Goal: Navigation & Orientation: Find specific page/section

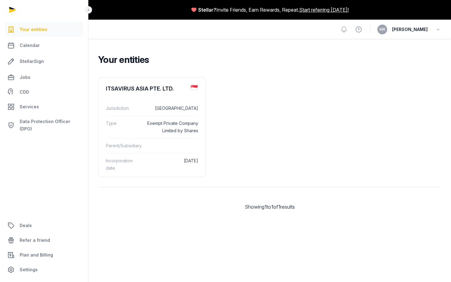
click at [393, 32] on span "[PERSON_NAME]" at bounding box center [411, 29] width 36 height 7
click at [159, 147] on dd at bounding box center [173, 145] width 52 height 7
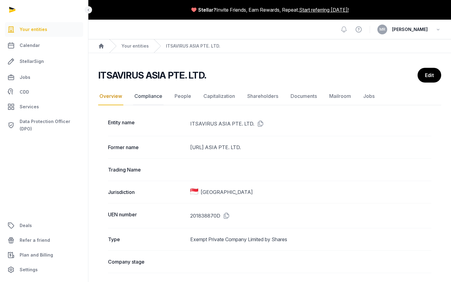
click at [161, 95] on link "Compliance" at bounding box center [148, 97] width 30 height 18
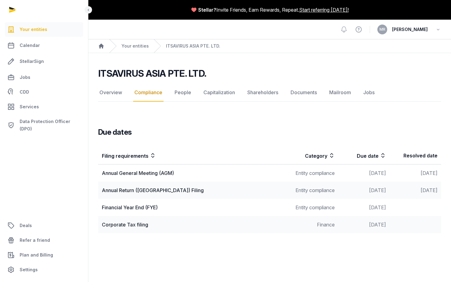
click at [129, 209] on div "Financial Year End (FYE)" at bounding box center [193, 207] width 182 height 7
click at [182, 94] on link "People" at bounding box center [183, 93] width 19 height 18
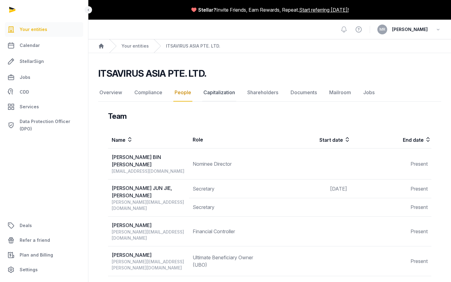
click at [231, 96] on link "Capitalization" at bounding box center [219, 93] width 34 height 18
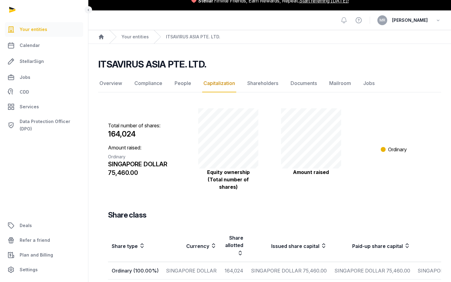
scroll to position [45, 0]
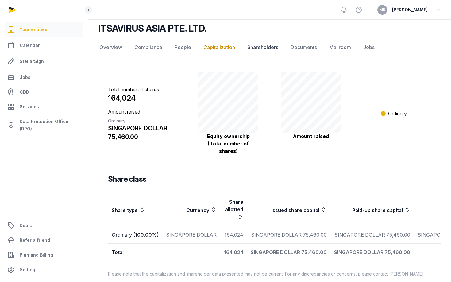
click at [268, 49] on link "Shareholders" at bounding box center [262, 48] width 33 height 18
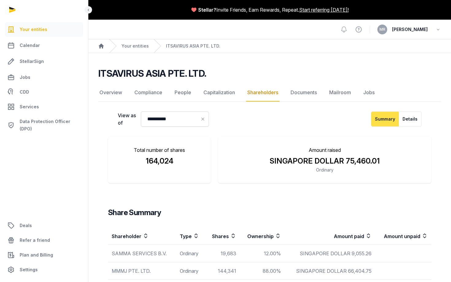
scroll to position [29, 0]
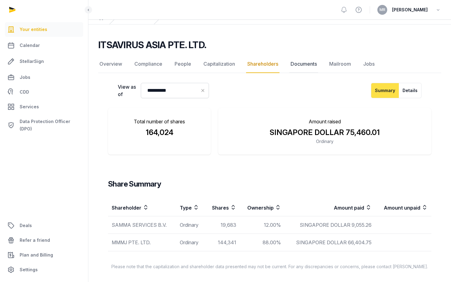
click at [300, 64] on link "Documents" at bounding box center [304, 64] width 29 height 18
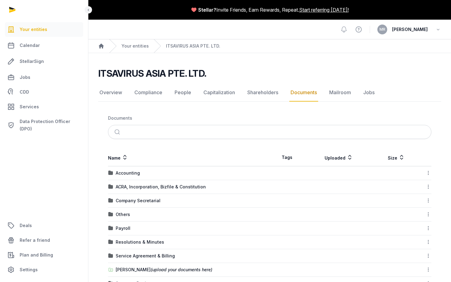
scroll to position [34, 0]
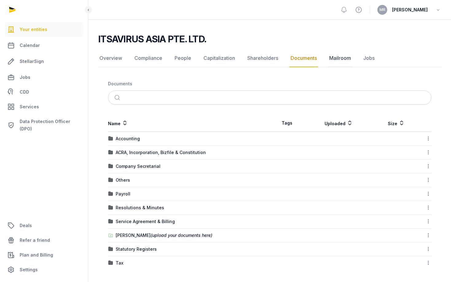
click at [335, 60] on link "Mailroom" at bounding box center [340, 58] width 24 height 18
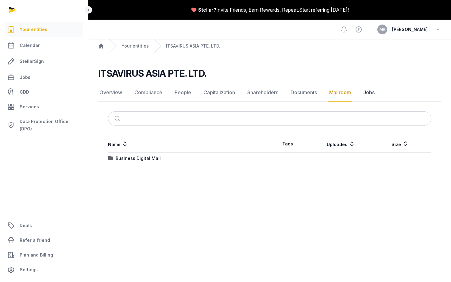
click at [364, 91] on link "Jobs" at bounding box center [369, 93] width 14 height 18
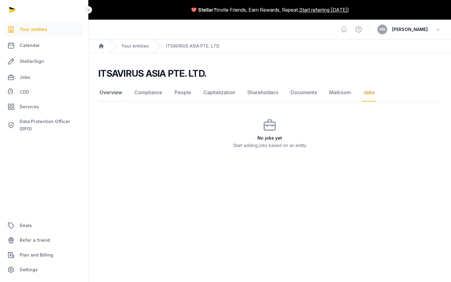
click at [115, 93] on link "Overview" at bounding box center [110, 93] width 25 height 18
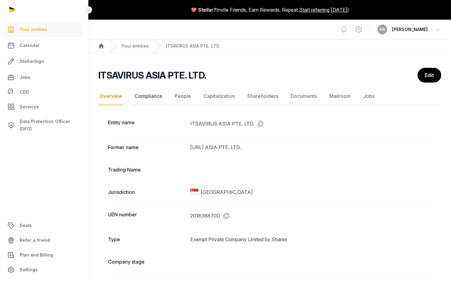
click at [141, 98] on link "Compliance" at bounding box center [148, 97] width 30 height 18
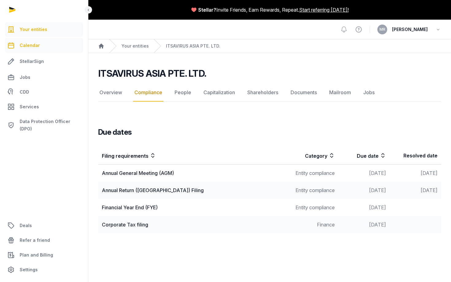
click at [43, 44] on link "Calendar" at bounding box center [44, 45] width 78 height 15
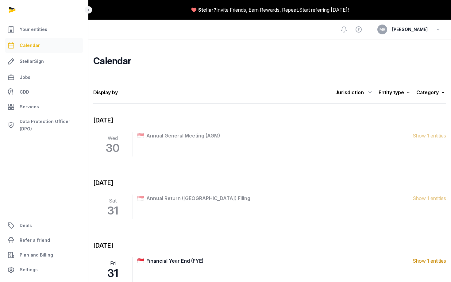
scroll to position [94, 0]
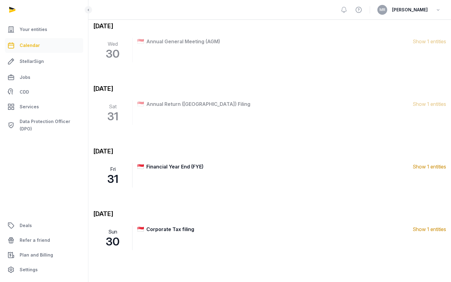
click at [423, 165] on span "Show 1 entities" at bounding box center [429, 166] width 33 height 7
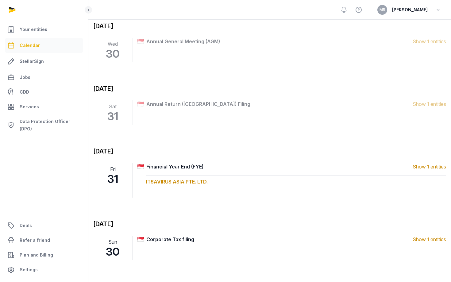
scroll to position [104, 0]
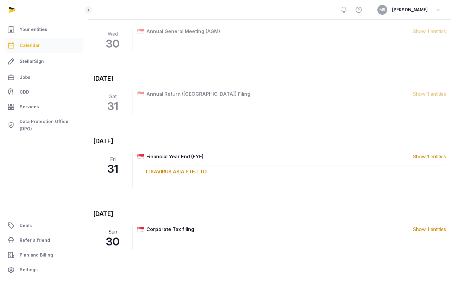
click at [421, 154] on span "Show 1 entities" at bounding box center [429, 156] width 33 height 7
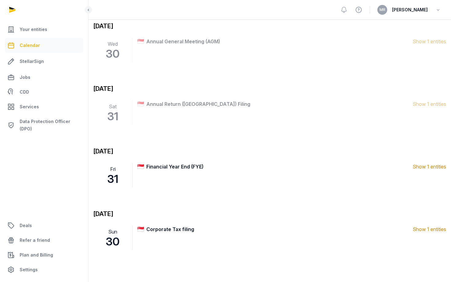
scroll to position [94, 0]
click at [423, 166] on span "Show 1 entities" at bounding box center [429, 166] width 33 height 7
